Goal: Task Accomplishment & Management: Manage account settings

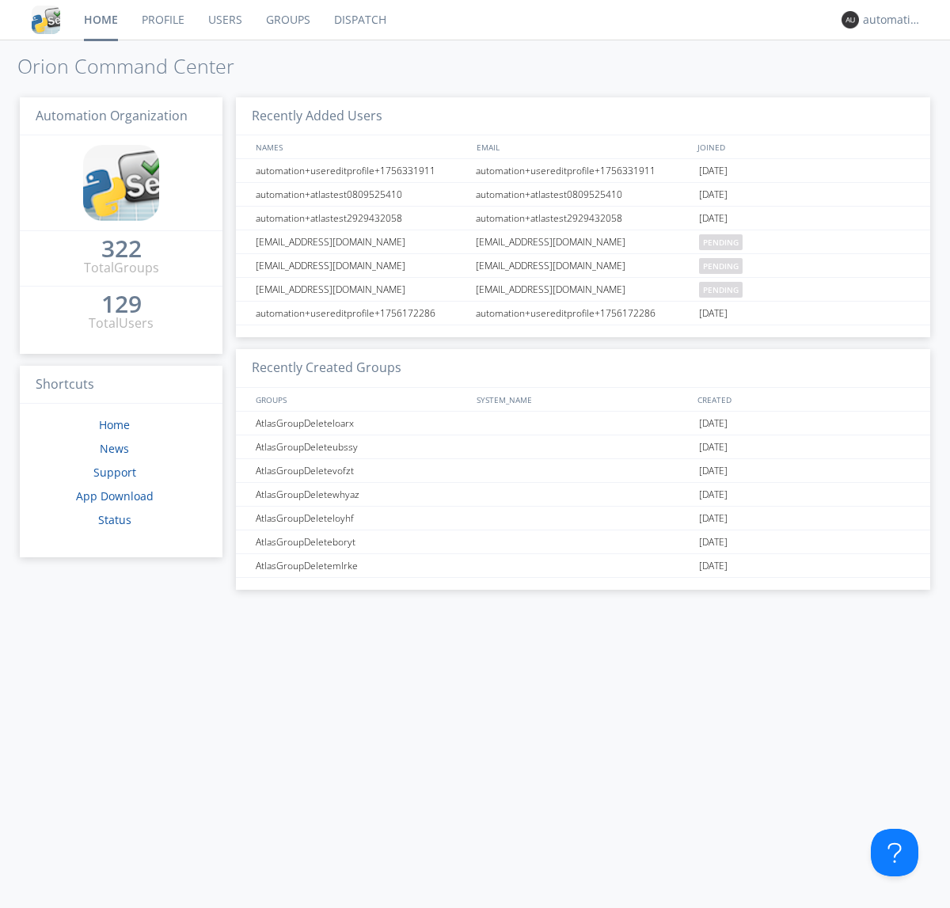
click at [359, 20] on link "Dispatch" at bounding box center [360, 20] width 76 height 40
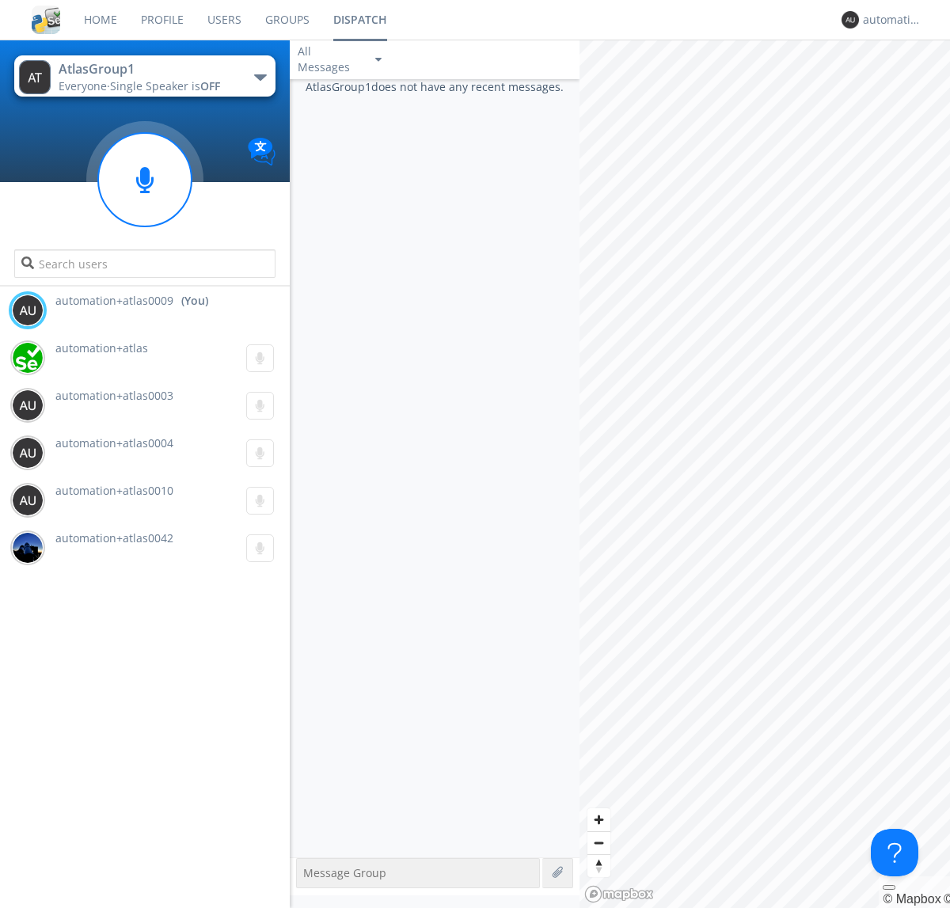
click at [260, 77] on div "button" at bounding box center [260, 77] width 13 height 6
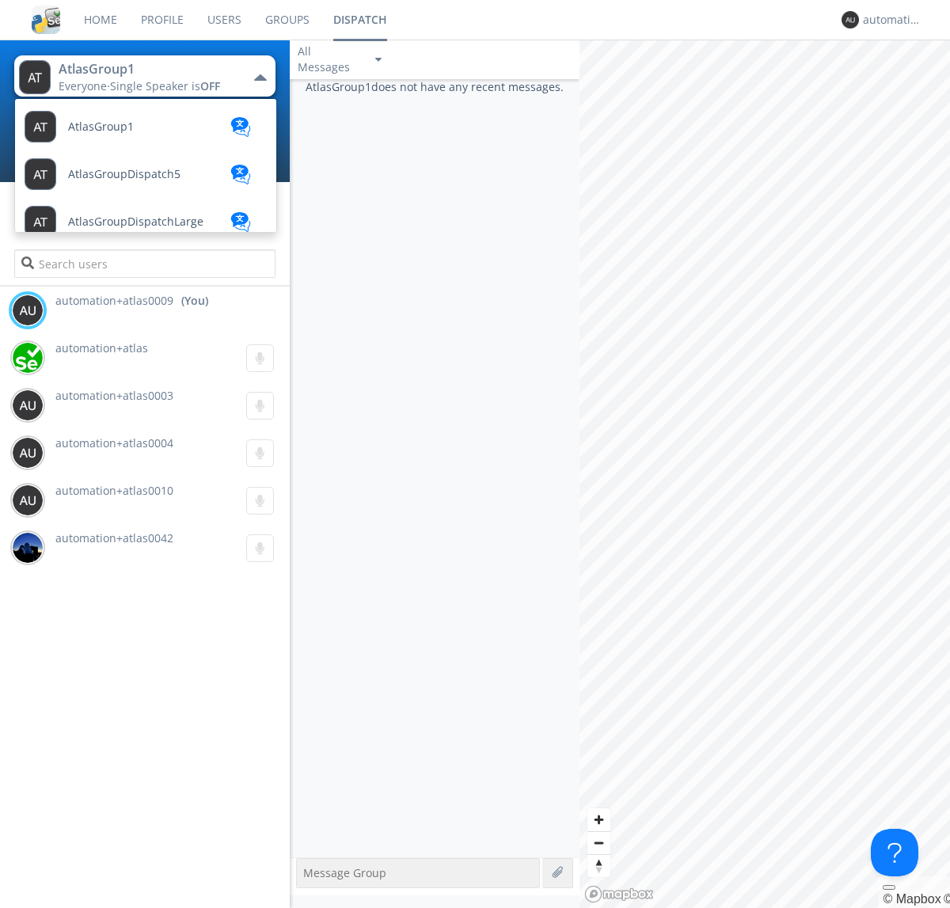
click at [123, 174] on span "AtlasGroupDispatch5" at bounding box center [124, 175] width 112 height 12
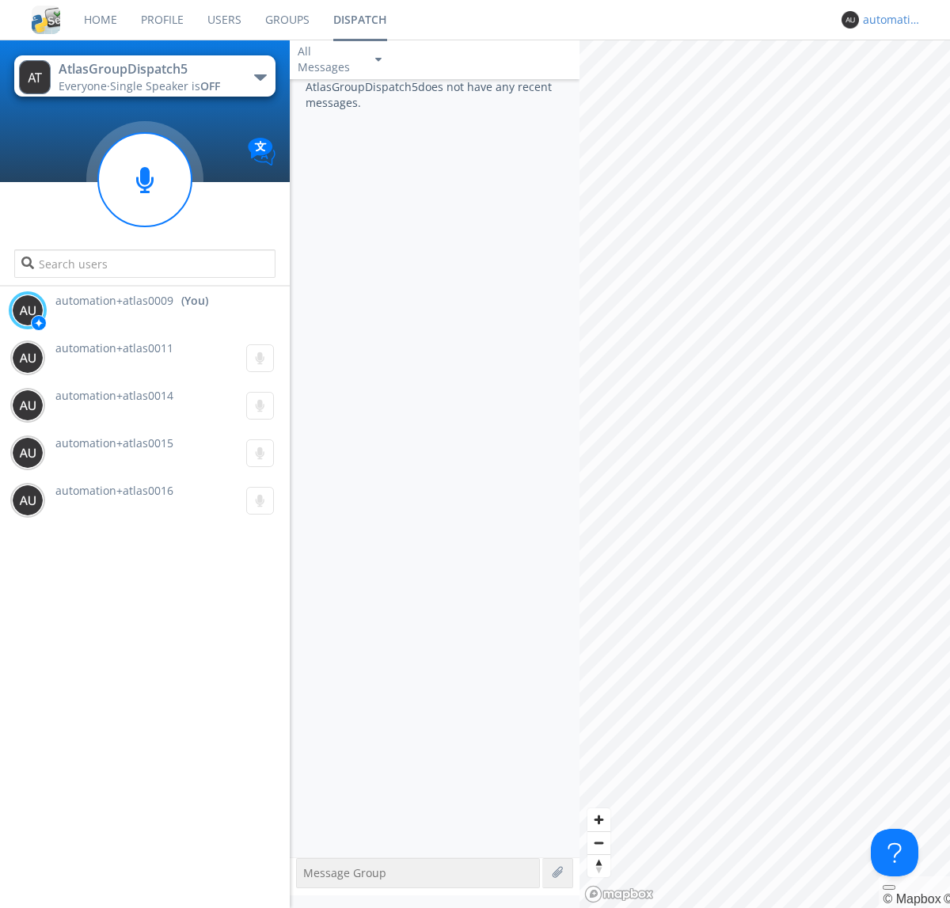
click at [888, 20] on div "automation+atlas0009" at bounding box center [892, 20] width 59 height 16
click at [900, 83] on div "Log Out" at bounding box center [901, 84] width 82 height 28
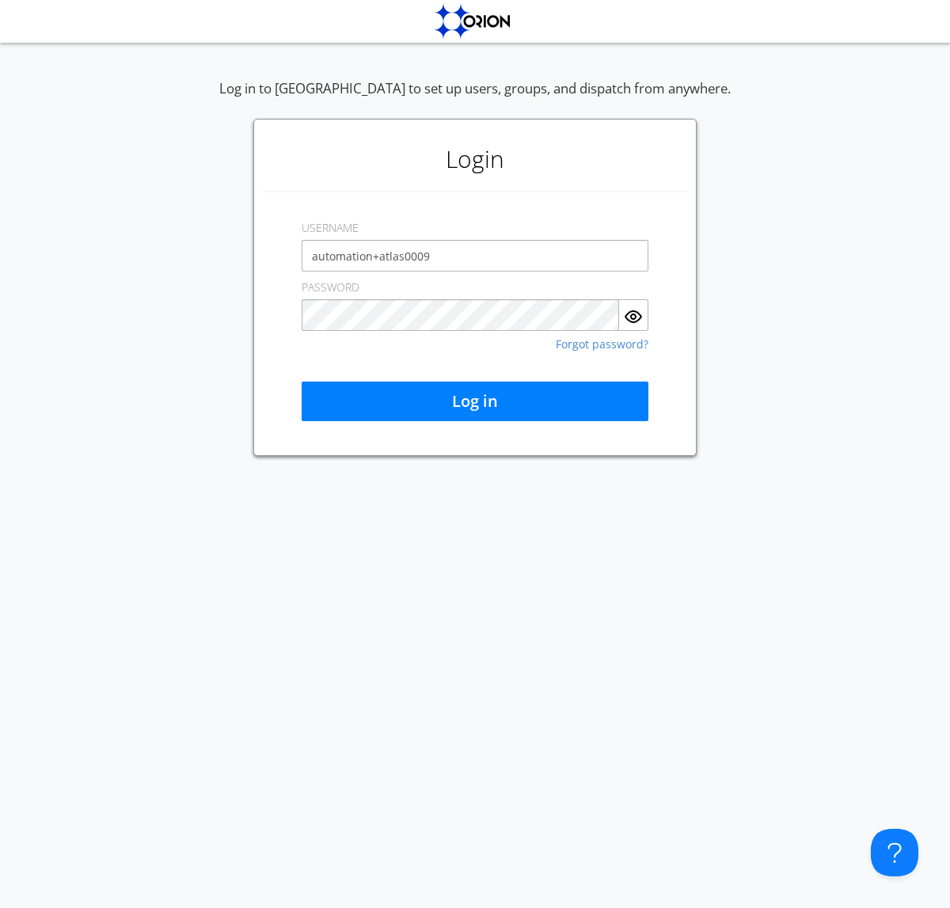
type input "automation+atlas0009"
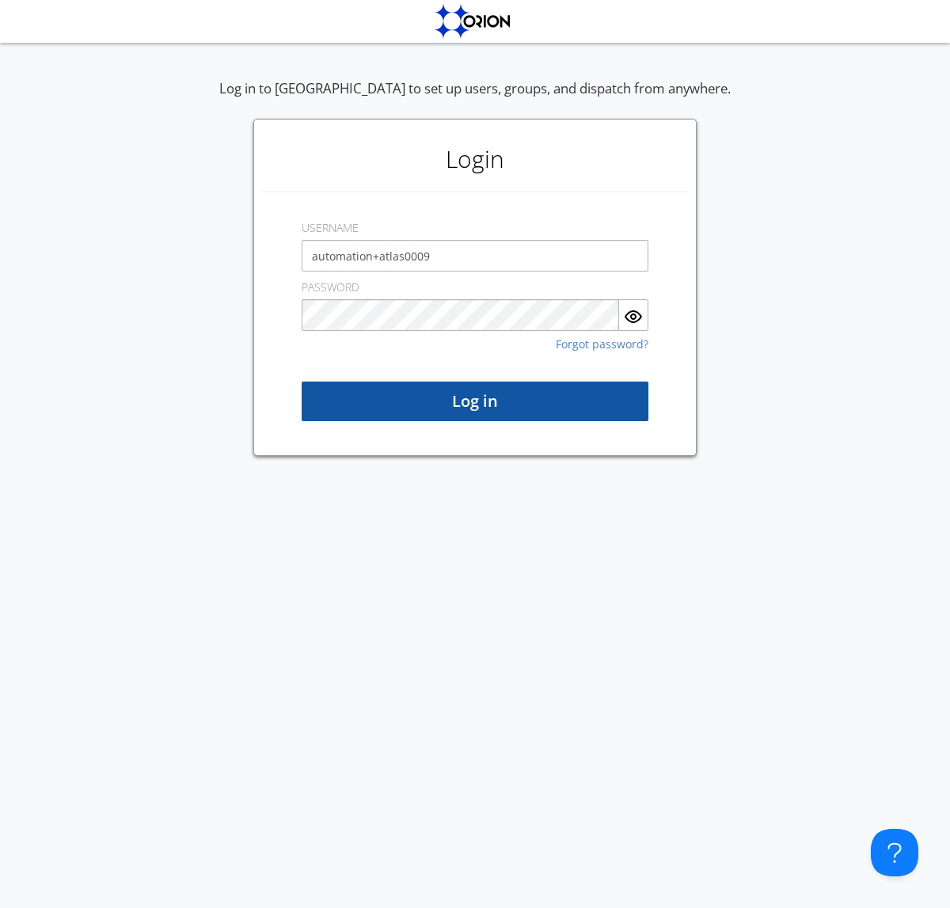
click at [475, 401] on button "Log in" at bounding box center [475, 402] width 347 height 40
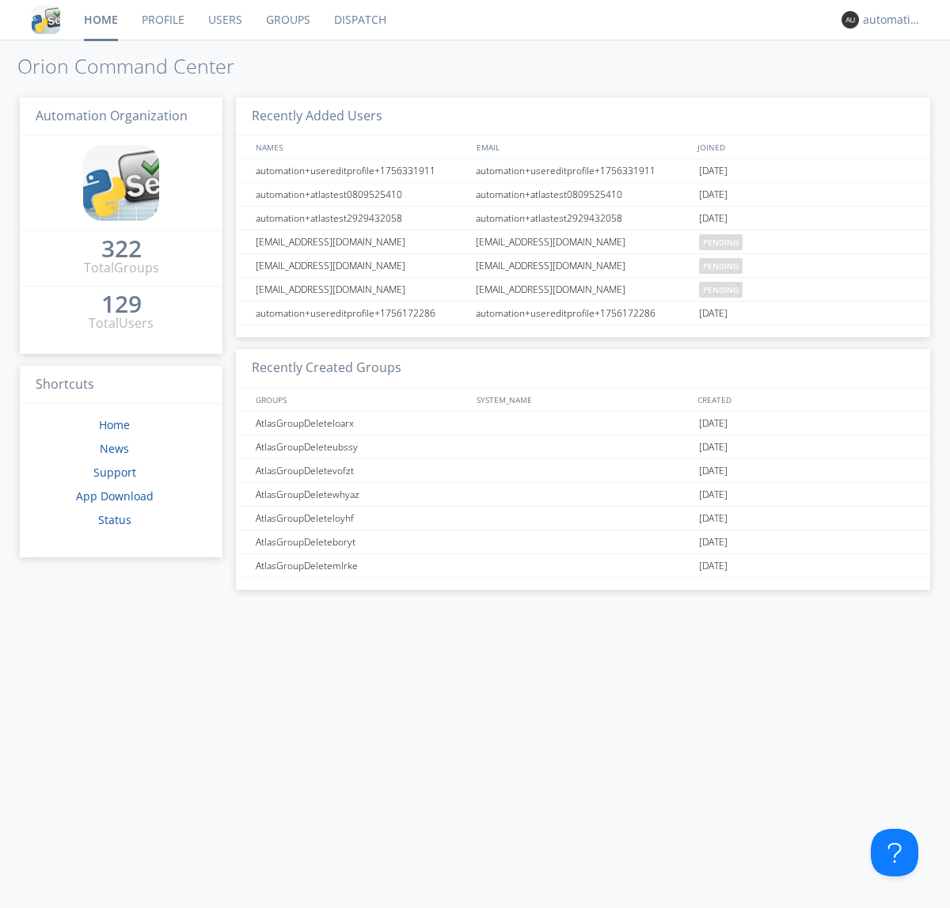
click at [359, 20] on link "Dispatch" at bounding box center [360, 20] width 76 height 40
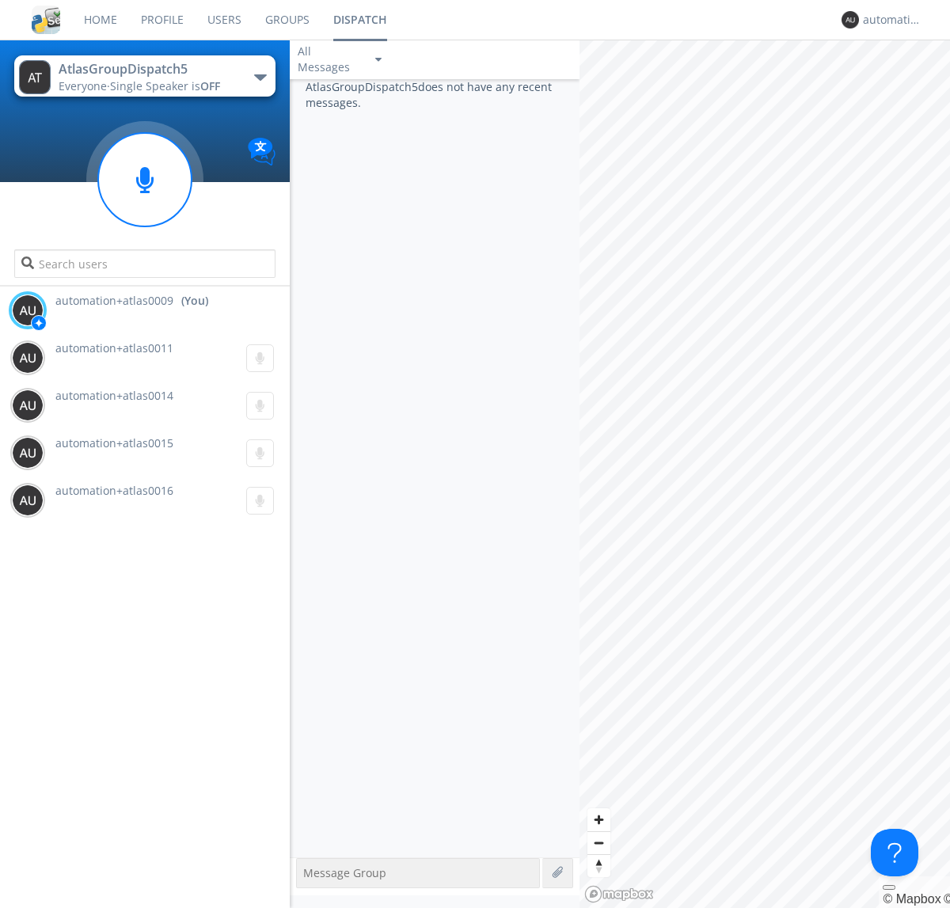
click at [260, 77] on div "button" at bounding box center [260, 77] width 13 height 6
click at [0, 0] on span "AtlasGroup1" at bounding box center [0, 0] width 0 height 0
click at [888, 20] on div "automation+atlas0009" at bounding box center [892, 20] width 59 height 16
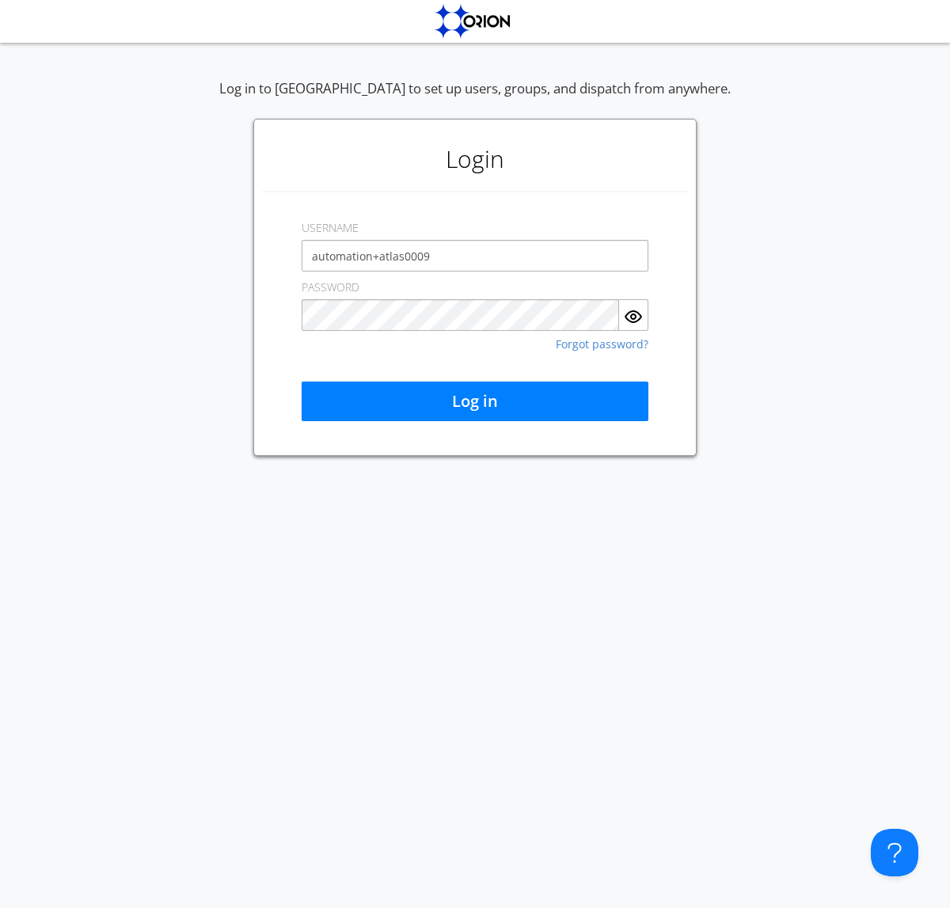
type input "automation+atlas0009"
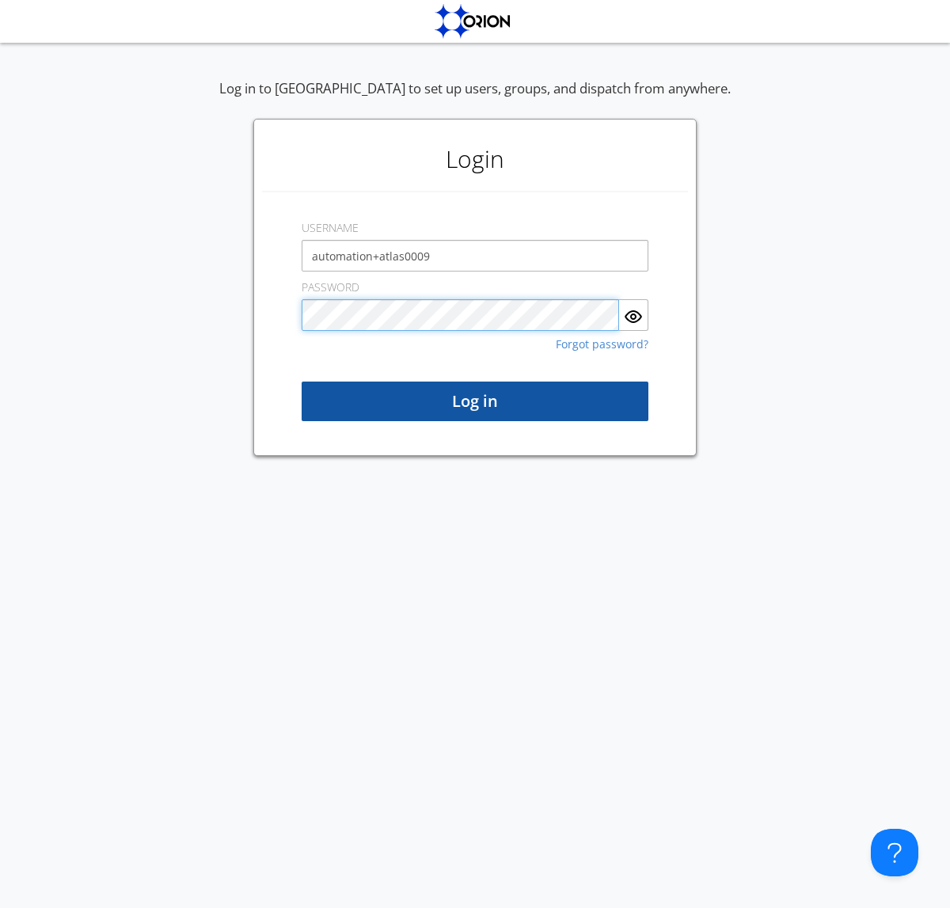
click at [475, 401] on button "Log in" at bounding box center [475, 402] width 347 height 40
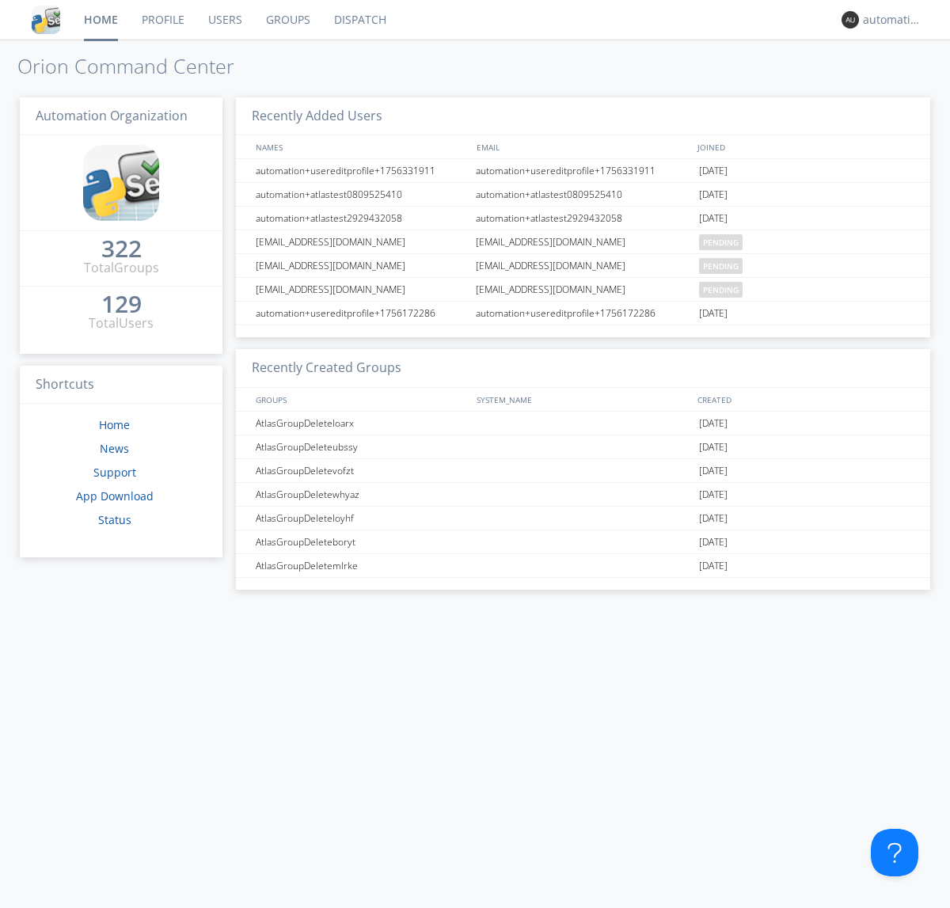
click at [359, 20] on link "Dispatch" at bounding box center [360, 20] width 76 height 40
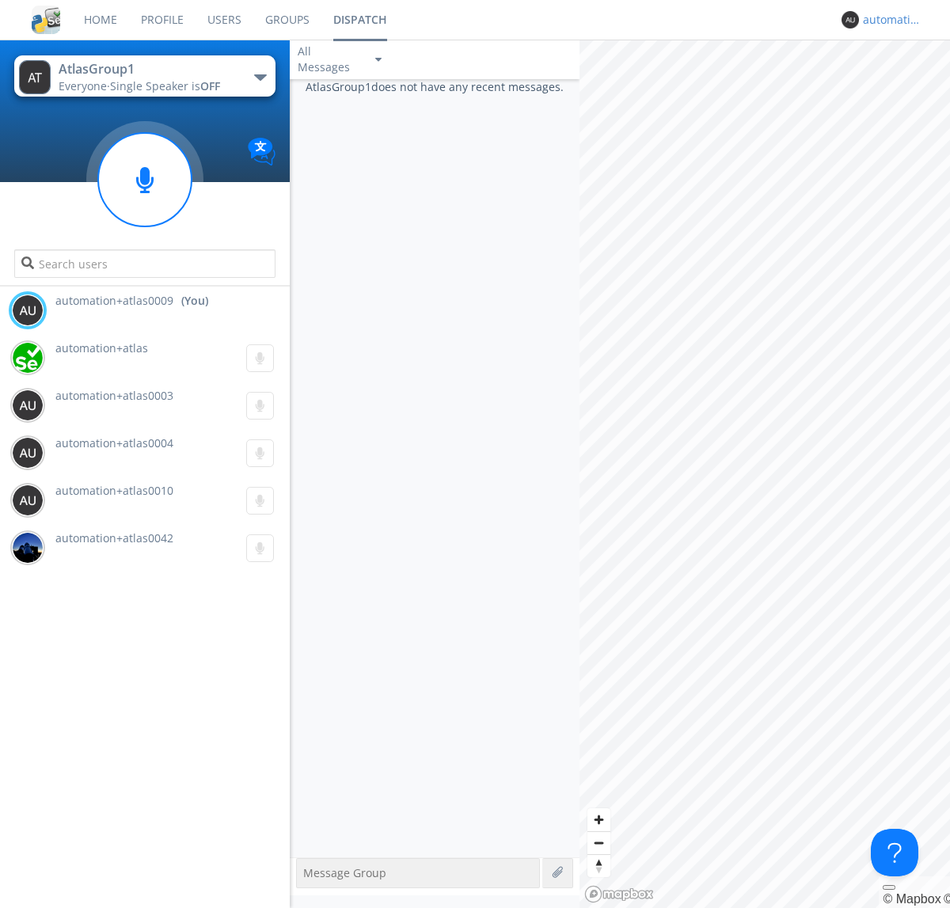
click at [888, 20] on div "automation+atlas0009" at bounding box center [892, 20] width 59 height 16
